Goal: Task Accomplishment & Management: Manage account settings

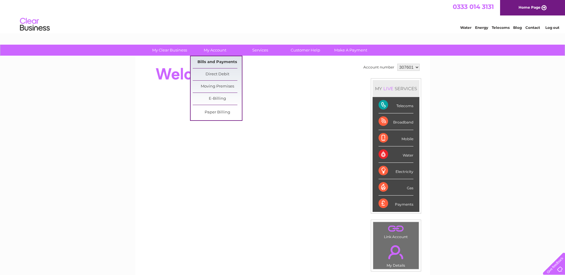
click at [218, 62] on link "Bills and Payments" at bounding box center [217, 62] width 49 height 12
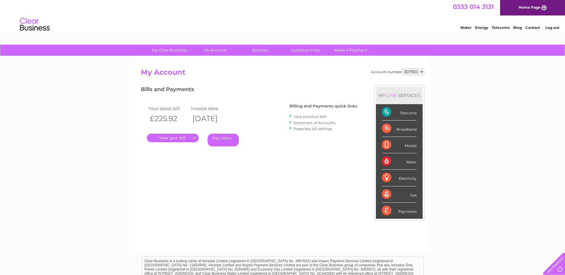
click at [172, 138] on link "." at bounding box center [173, 138] width 52 height 9
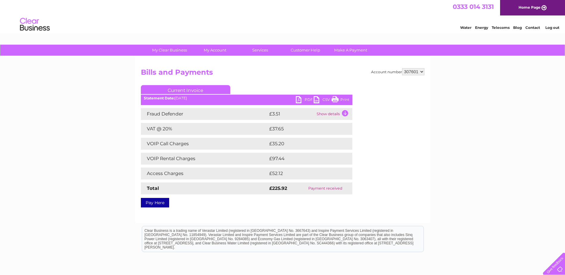
click at [298, 100] on link "PDF" at bounding box center [305, 100] width 18 height 9
